Goal: Consume media (video, audio)

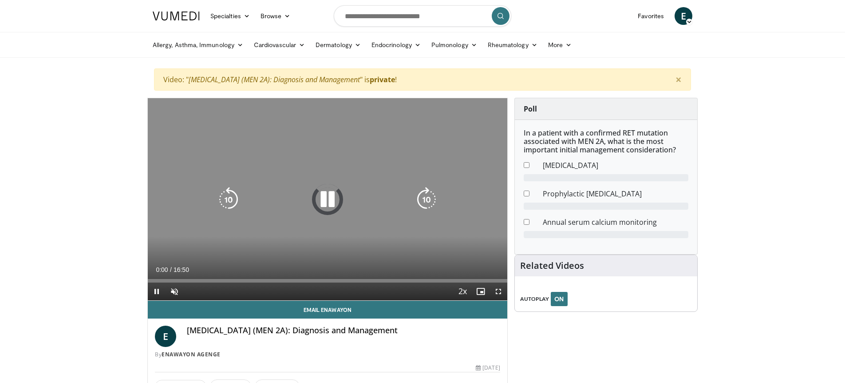
click at [323, 192] on icon "Video Player" at bounding box center [327, 199] width 25 height 25
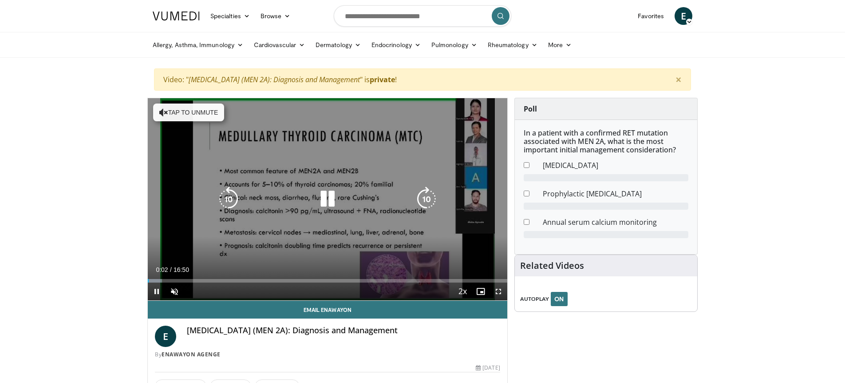
click at [325, 204] on icon "Video Player" at bounding box center [327, 199] width 25 height 25
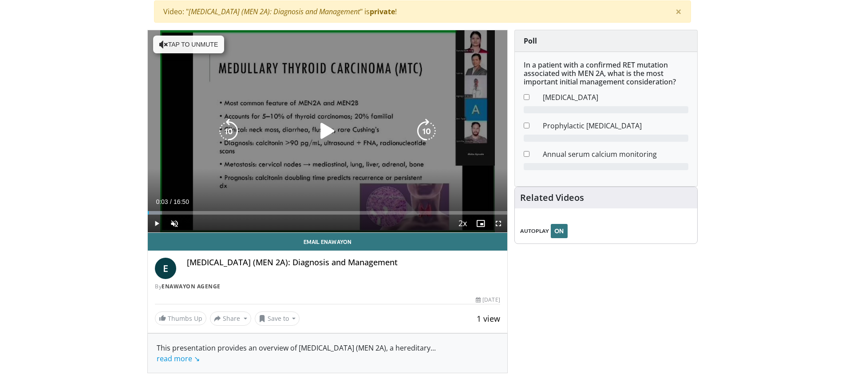
scroll to position [71, 0]
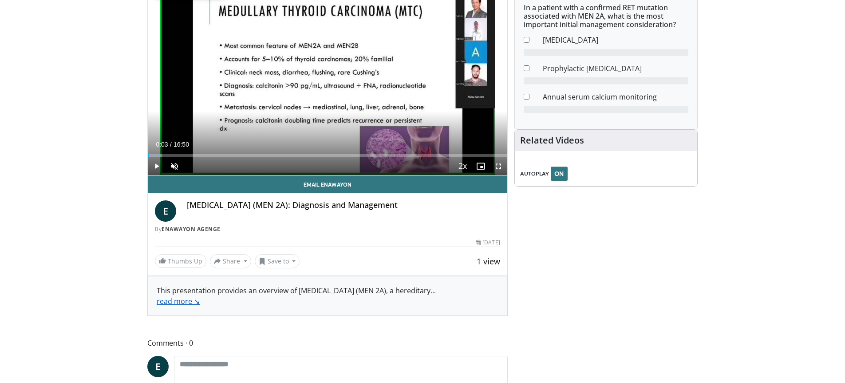
click at [185, 306] on link "read more ↘" at bounding box center [178, 301] width 43 height 10
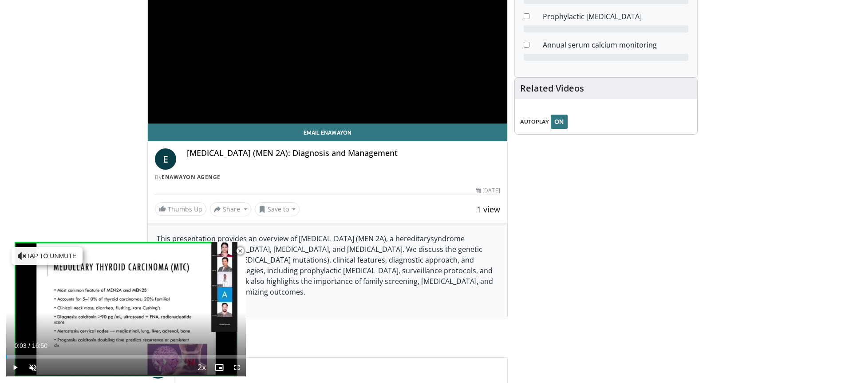
click at [242, 254] on span "Video Player" at bounding box center [240, 251] width 18 height 18
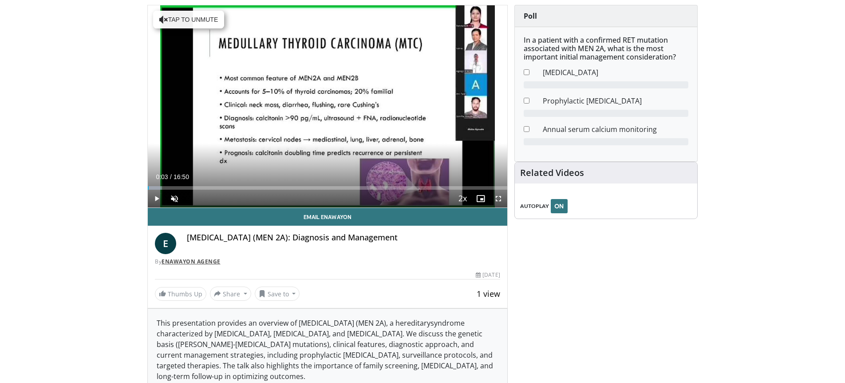
click at [206, 262] on link "Enawayon Agenge" at bounding box center [191, 262] width 59 height 8
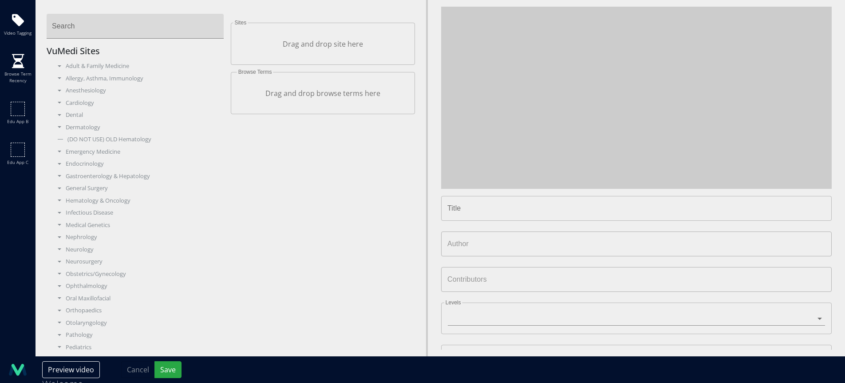
type input "**********"
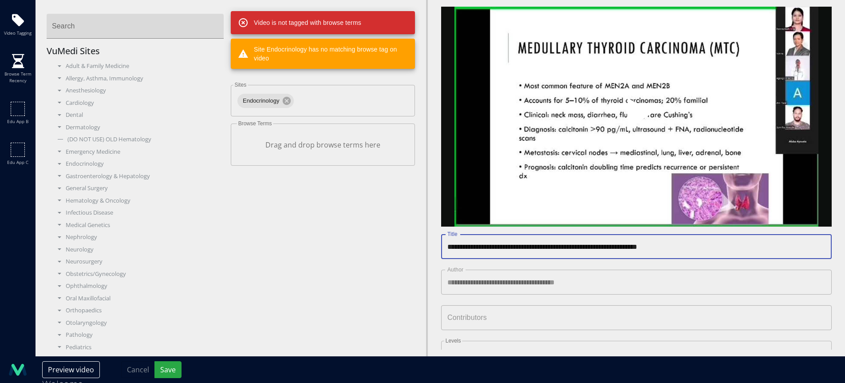
drag, startPoint x: 571, startPoint y: 245, endPoint x: 456, endPoint y: 237, distance: 115.7
click at [446, 246] on input "**********" at bounding box center [636, 246] width 391 height 25
click at [86, 166] on div "Endocrinology" at bounding box center [138, 163] width 171 height 9
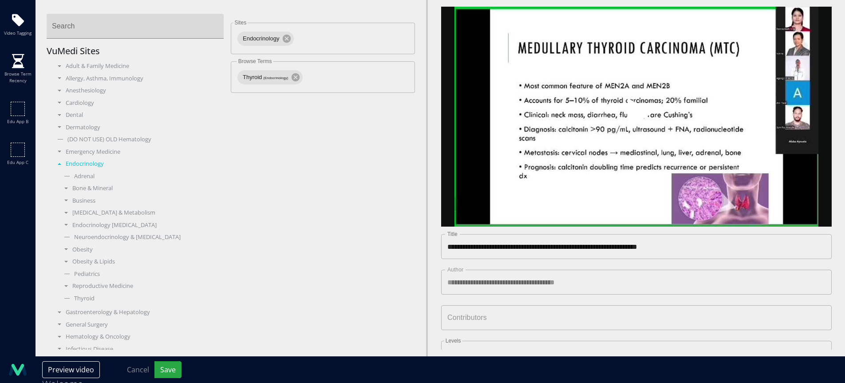
click at [84, 163] on div "Endocrinology" at bounding box center [138, 163] width 171 height 9
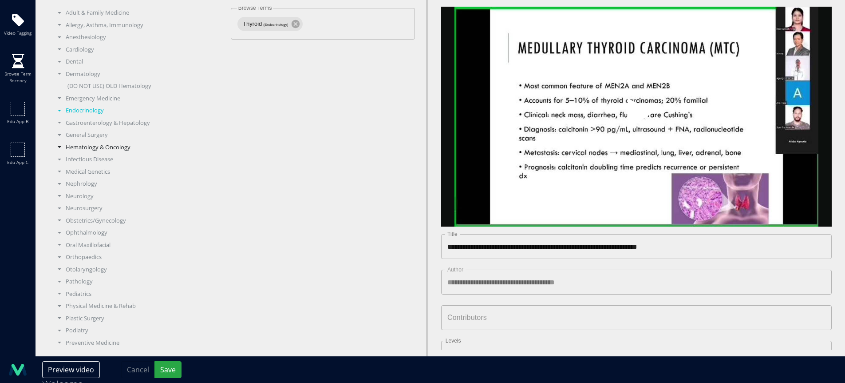
click at [88, 147] on div "Hematology & Oncology" at bounding box center [138, 147] width 171 height 9
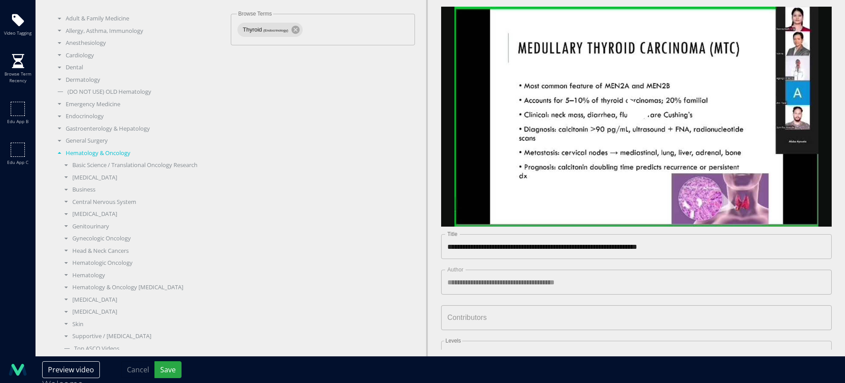
scroll to position [46, 0]
click at [100, 250] on div "Head & Neck Cancers" at bounding box center [142, 252] width 164 height 9
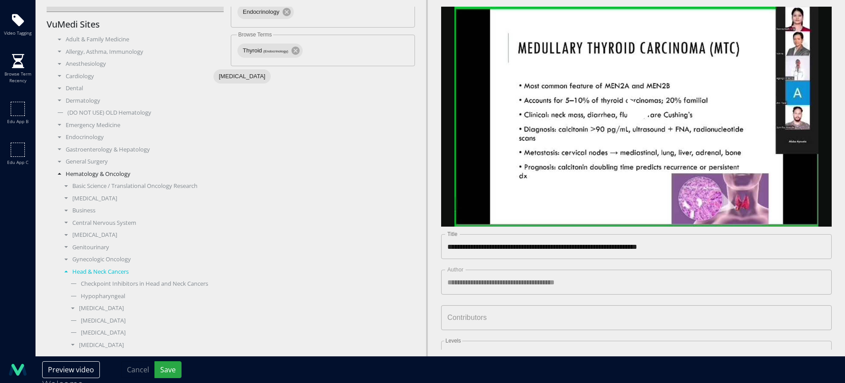
scroll to position [0, 0]
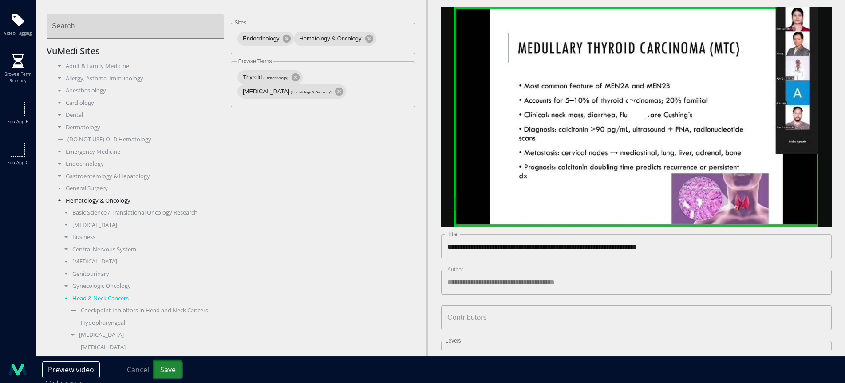
click at [172, 373] on button "Save" at bounding box center [168, 369] width 27 height 17
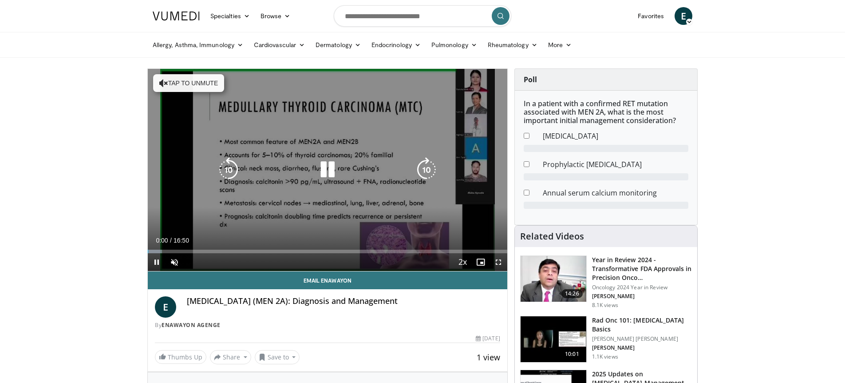
click at [324, 169] on icon "Video Player" at bounding box center [327, 169] width 25 height 25
